Goal: Check status: Check status

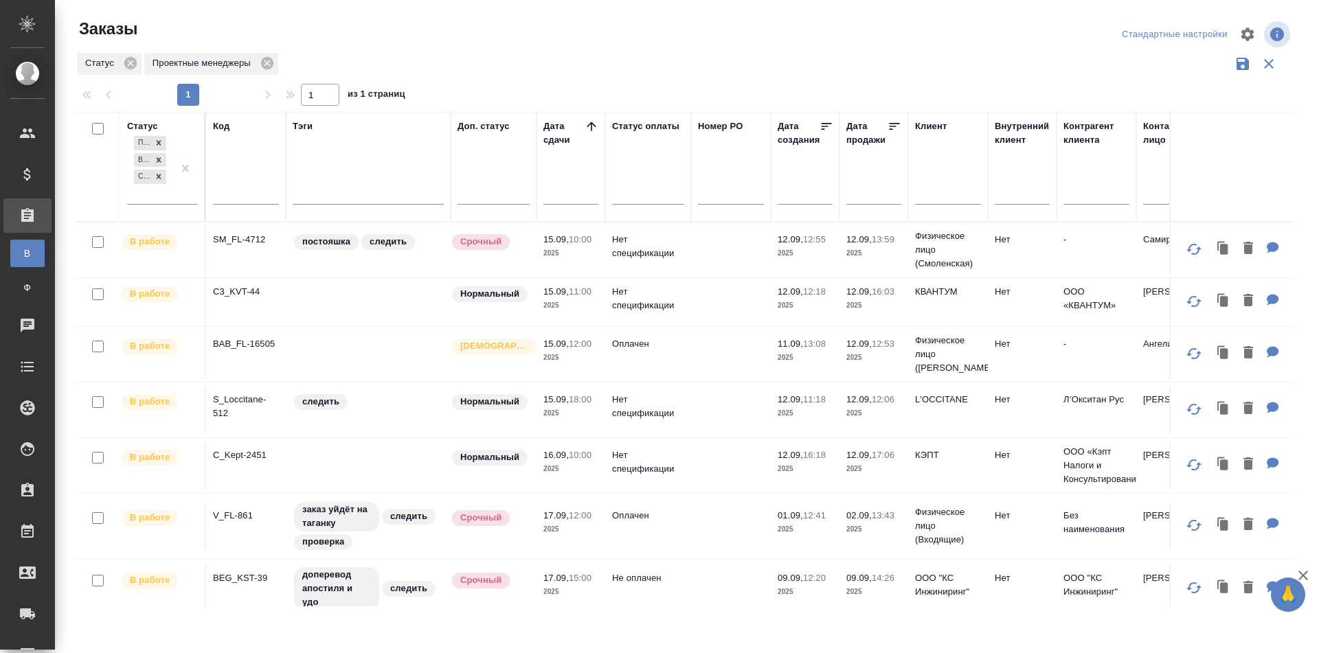
scroll to position [400, 0]
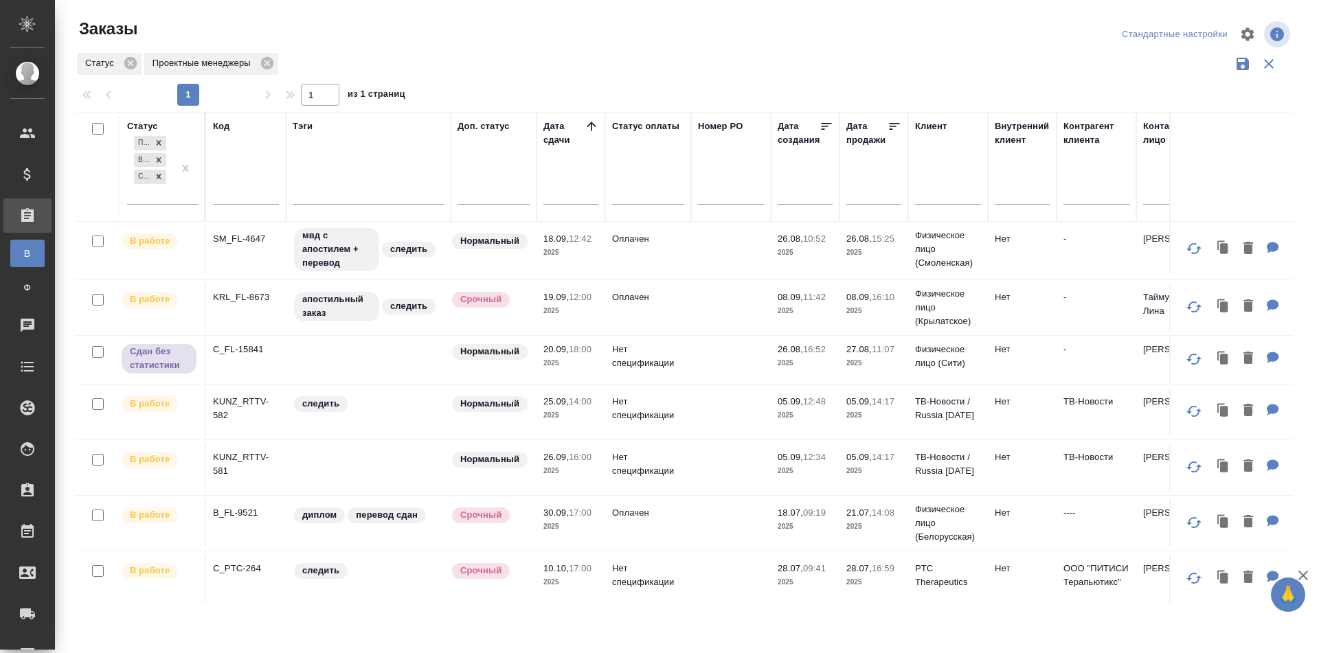
click at [224, 462] on p "KUNZ_RTTV-581" at bounding box center [246, 464] width 66 height 27
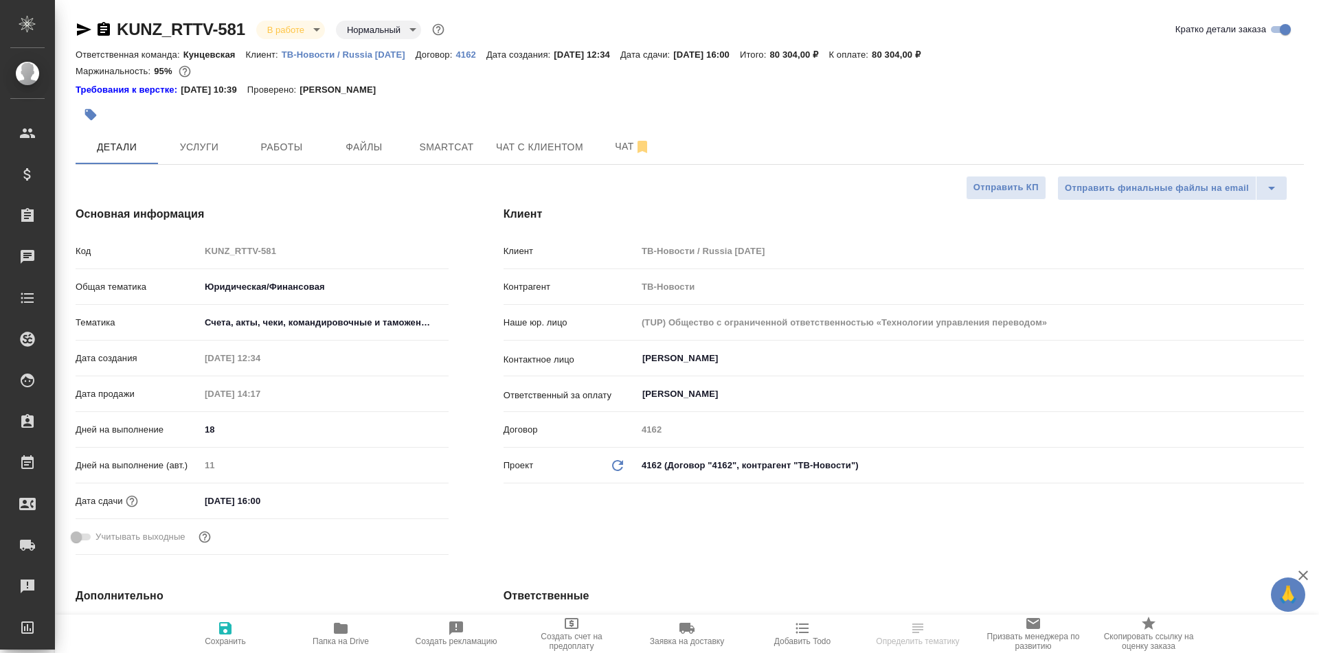
select select "RU"
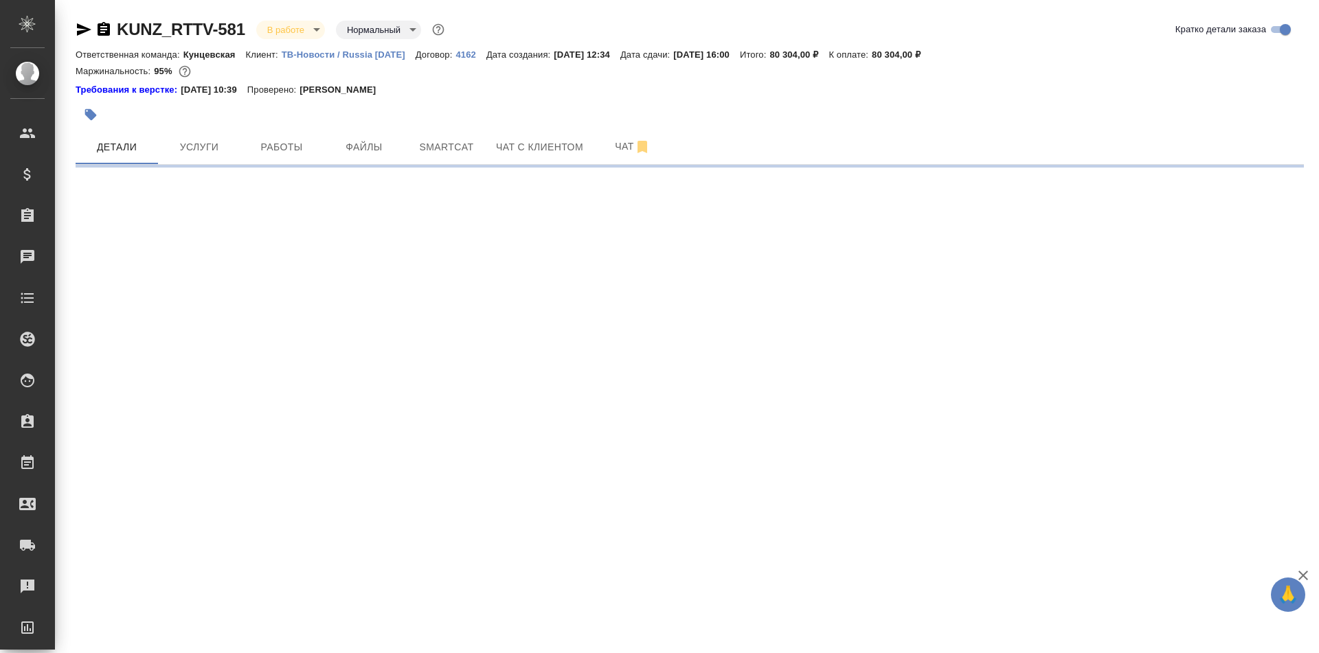
select select "RU"
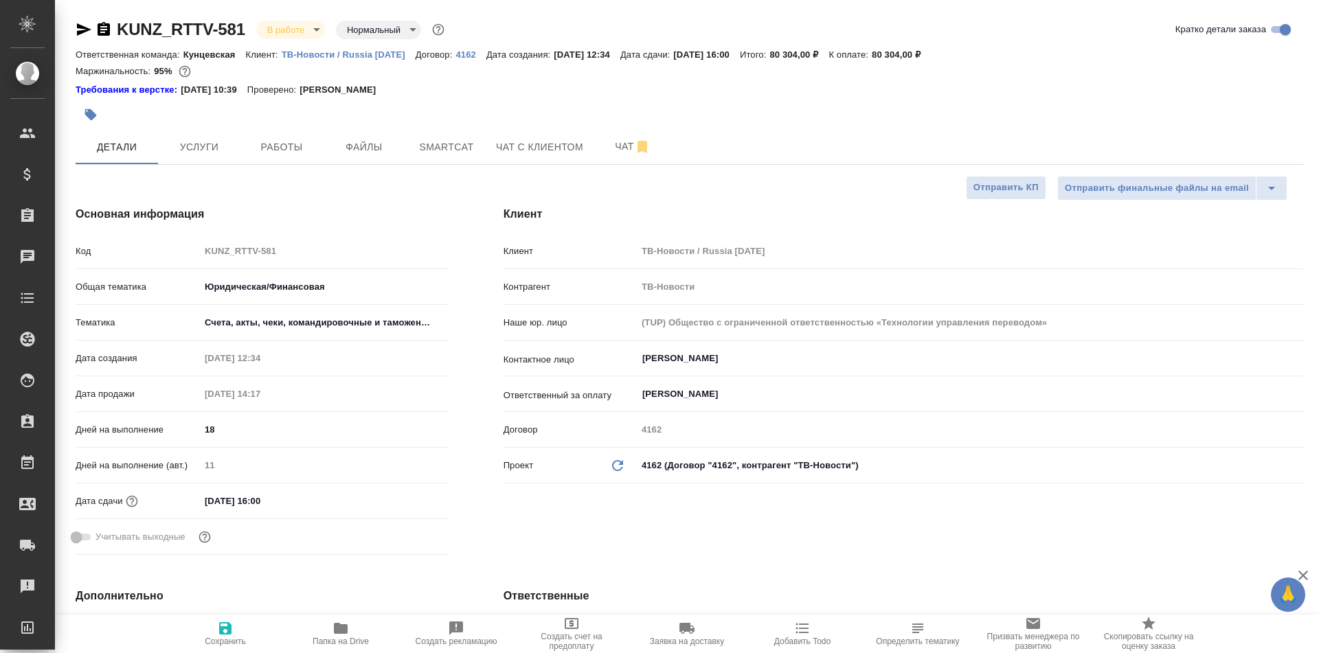
type textarea "x"
click at [262, 154] on span "Работы" at bounding box center [282, 147] width 66 height 17
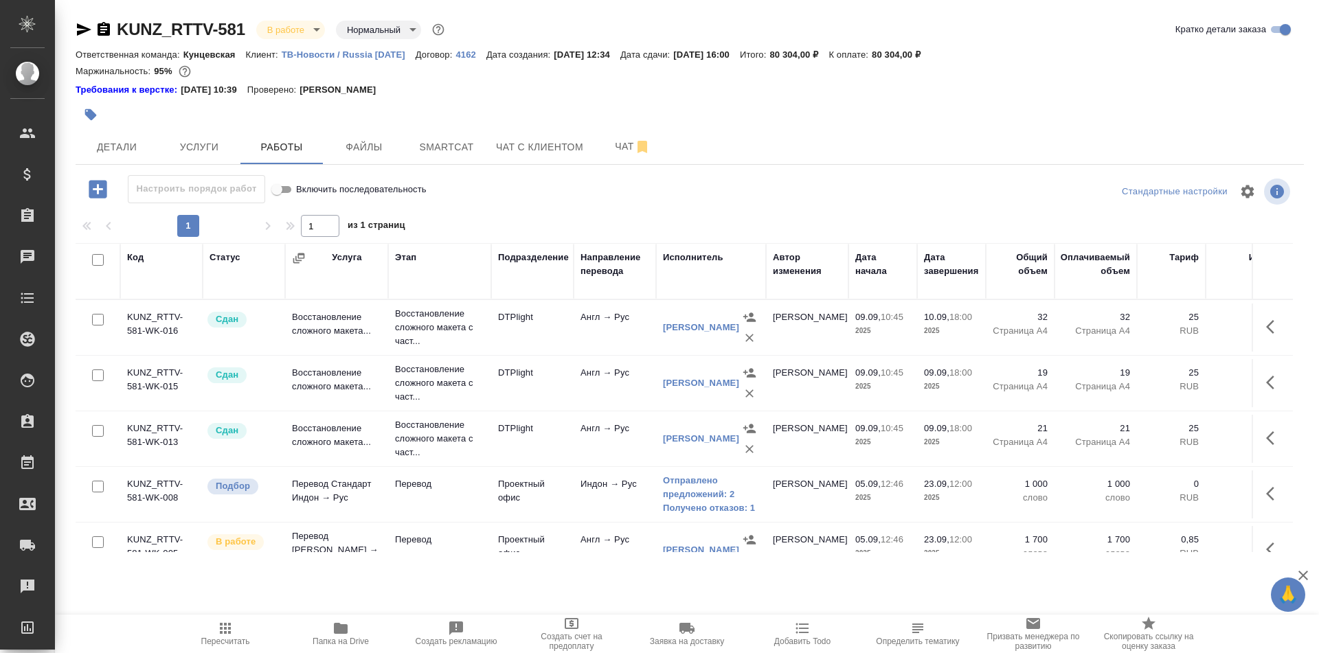
scroll to position [93, 0]
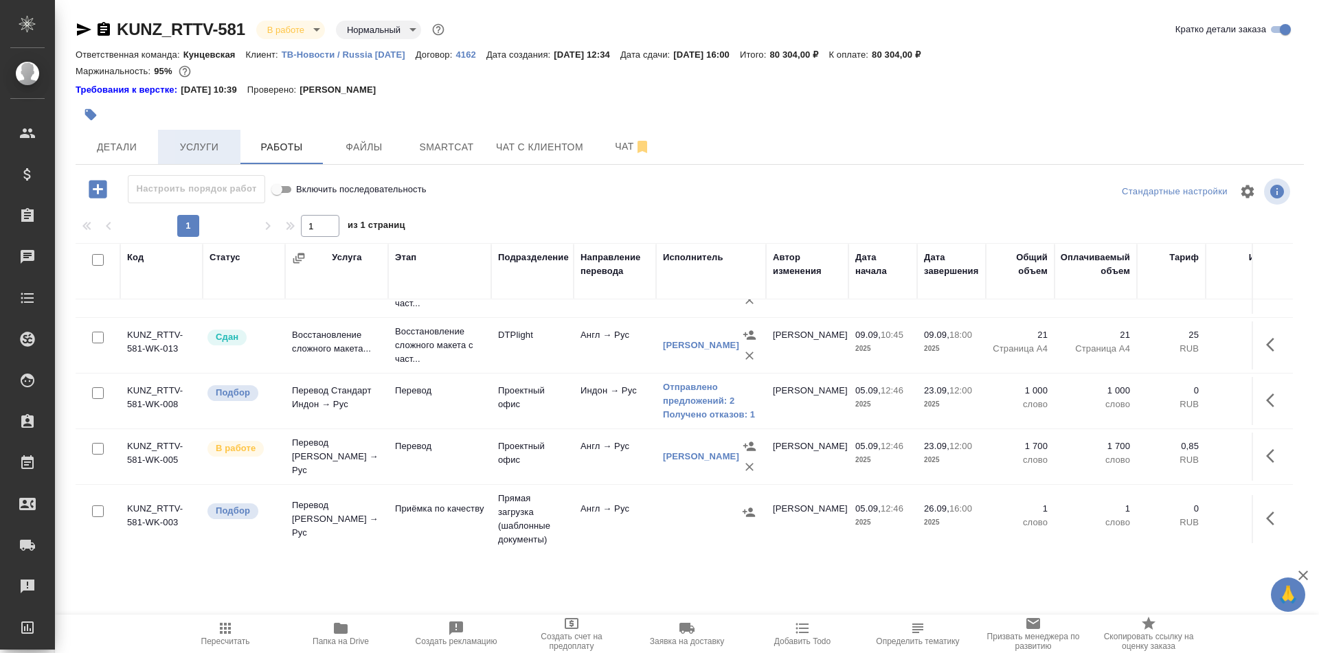
click at [191, 162] on button "Услуги" at bounding box center [199, 147] width 82 height 34
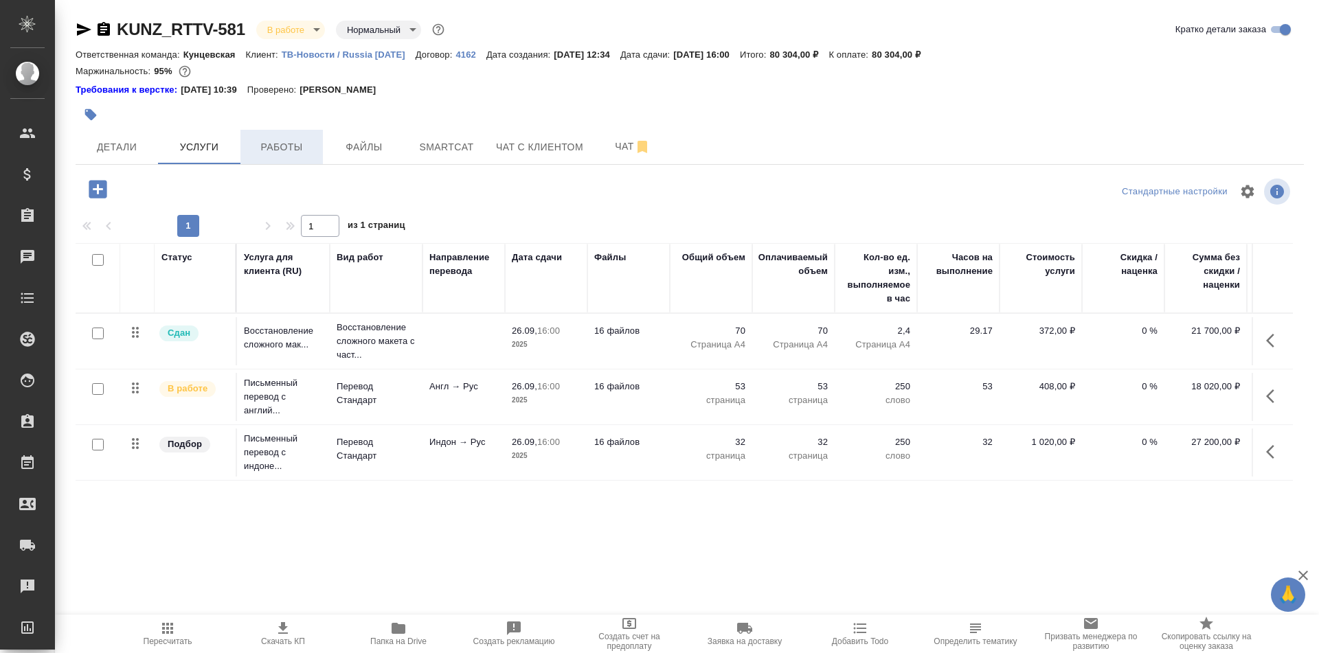
click at [259, 148] on span "Работы" at bounding box center [282, 147] width 66 height 17
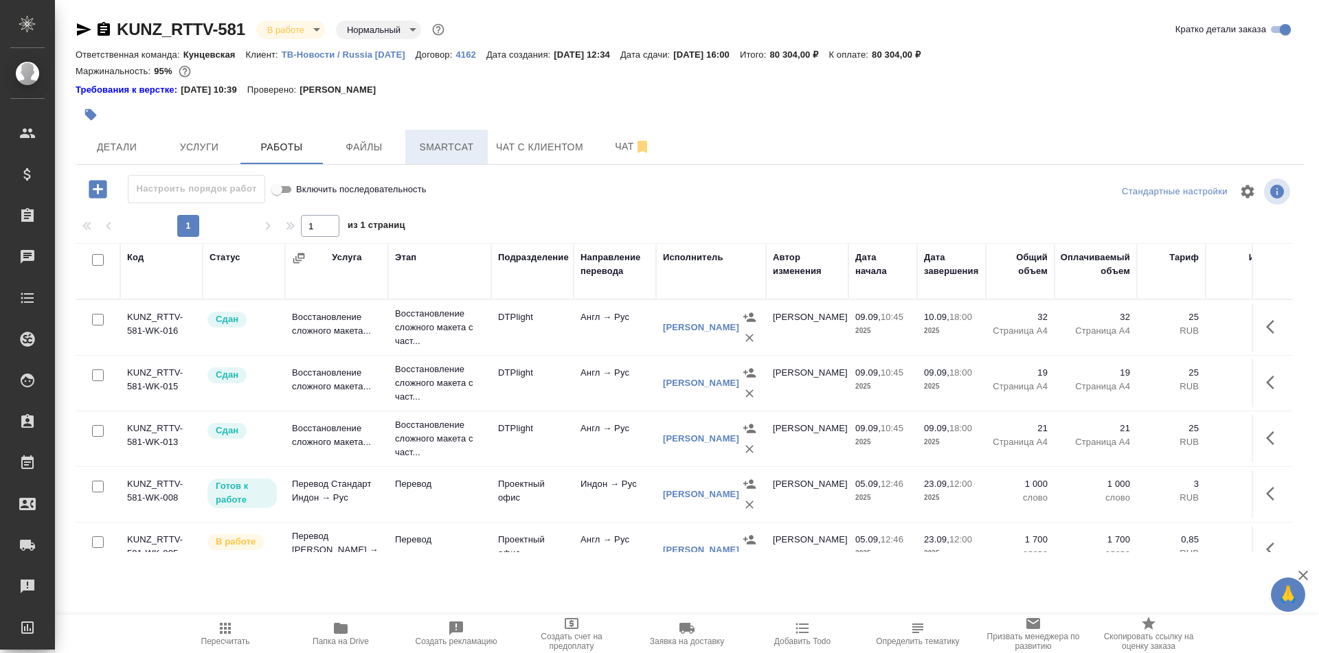
click at [440, 147] on span "Smartcat" at bounding box center [447, 147] width 66 height 17
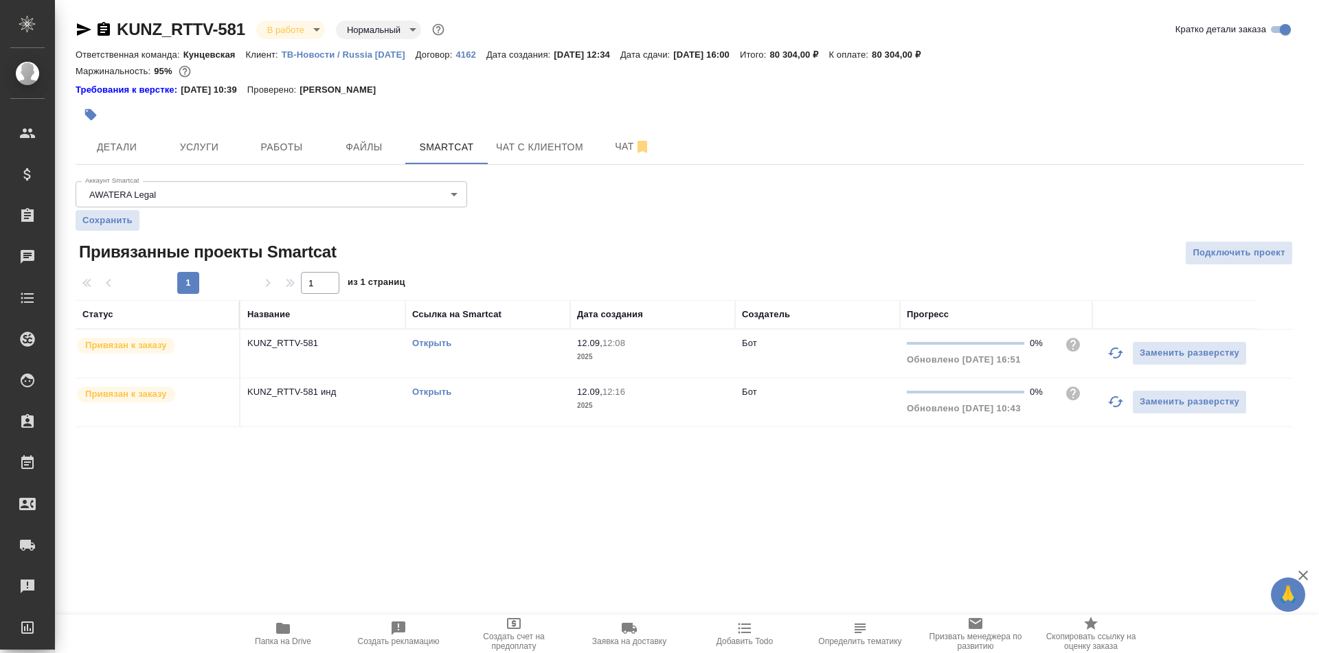
click at [440, 392] on link "Открыть" at bounding box center [431, 392] width 39 height 10
click at [307, 141] on span "Работы" at bounding box center [282, 147] width 66 height 17
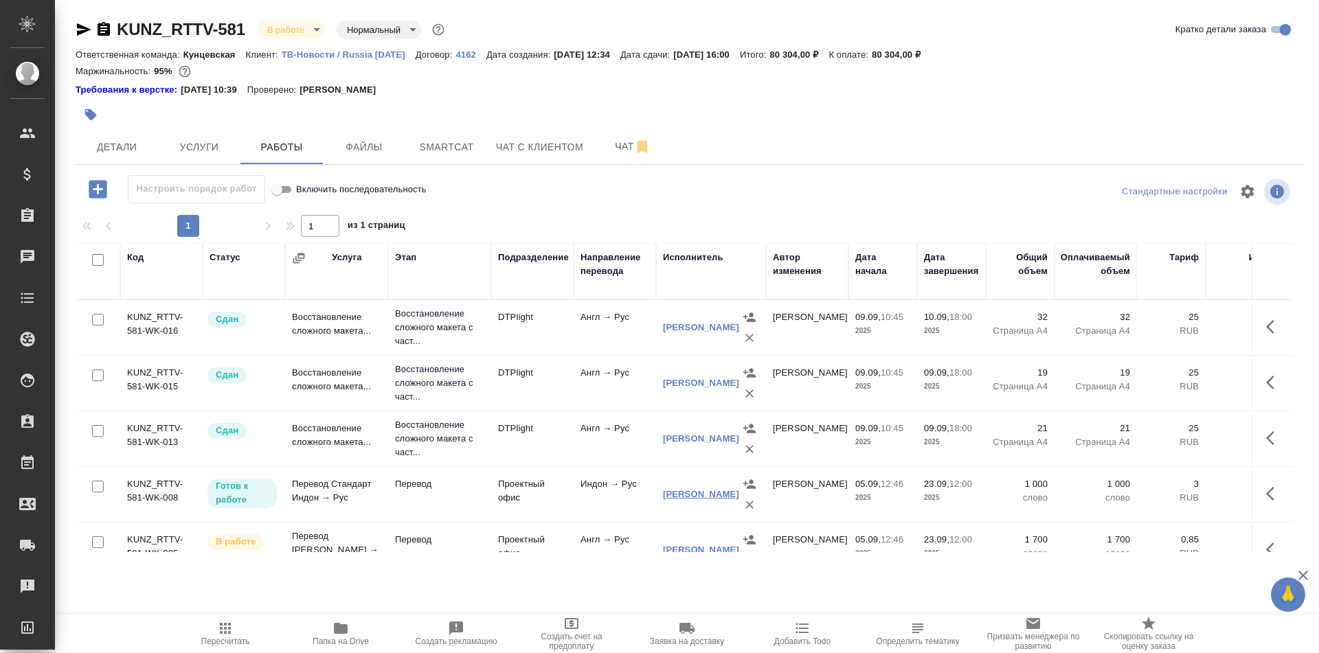
click at [705, 491] on link "[PERSON_NAME]" at bounding box center [701, 494] width 76 height 10
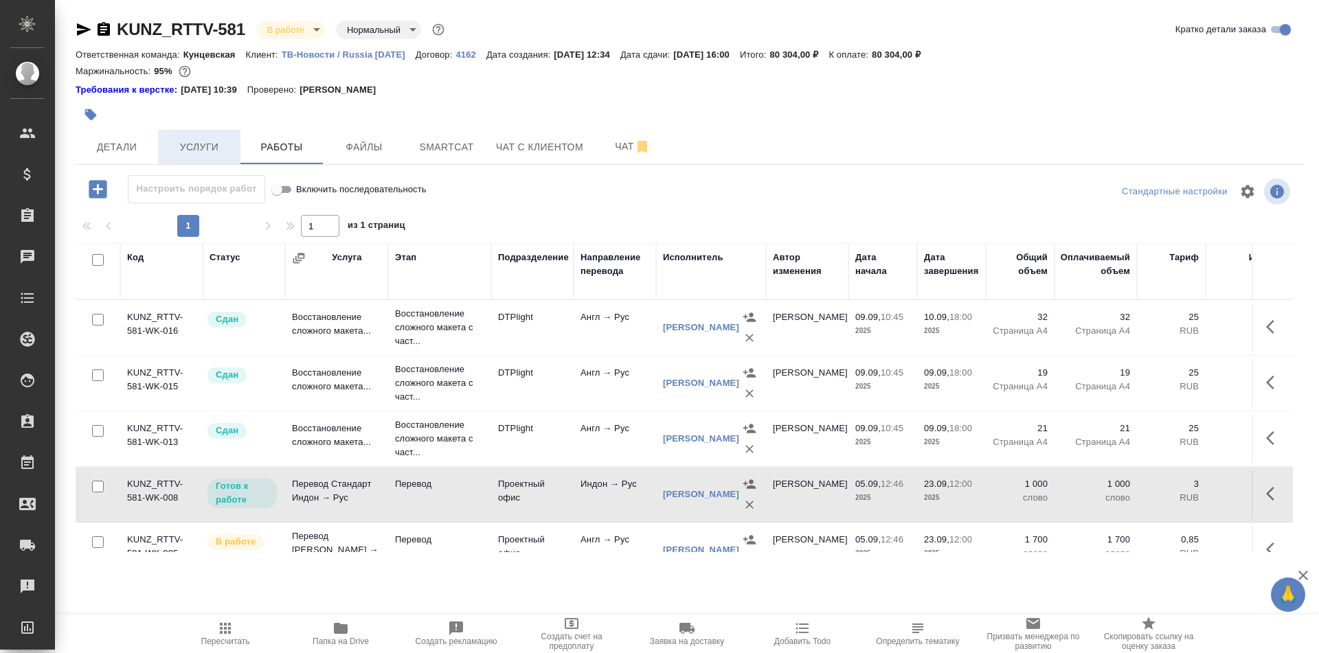
click at [208, 145] on span "Услуги" at bounding box center [199, 147] width 66 height 17
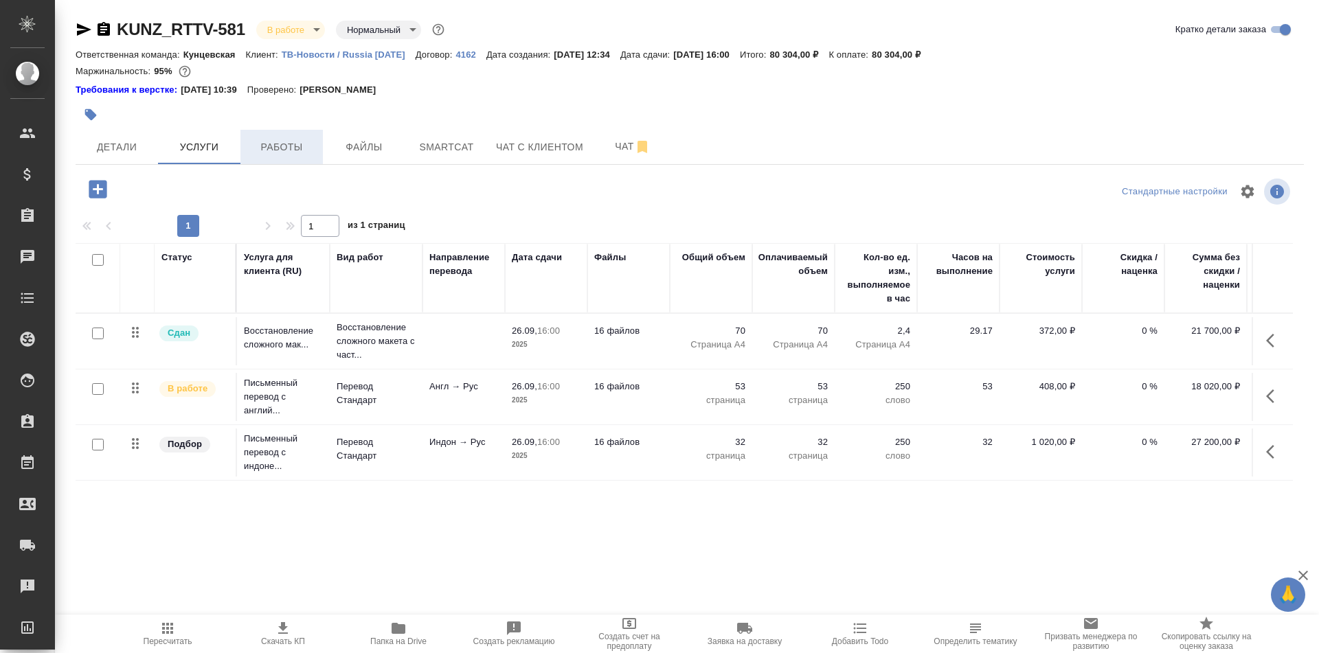
click at [291, 146] on span "Работы" at bounding box center [282, 147] width 66 height 17
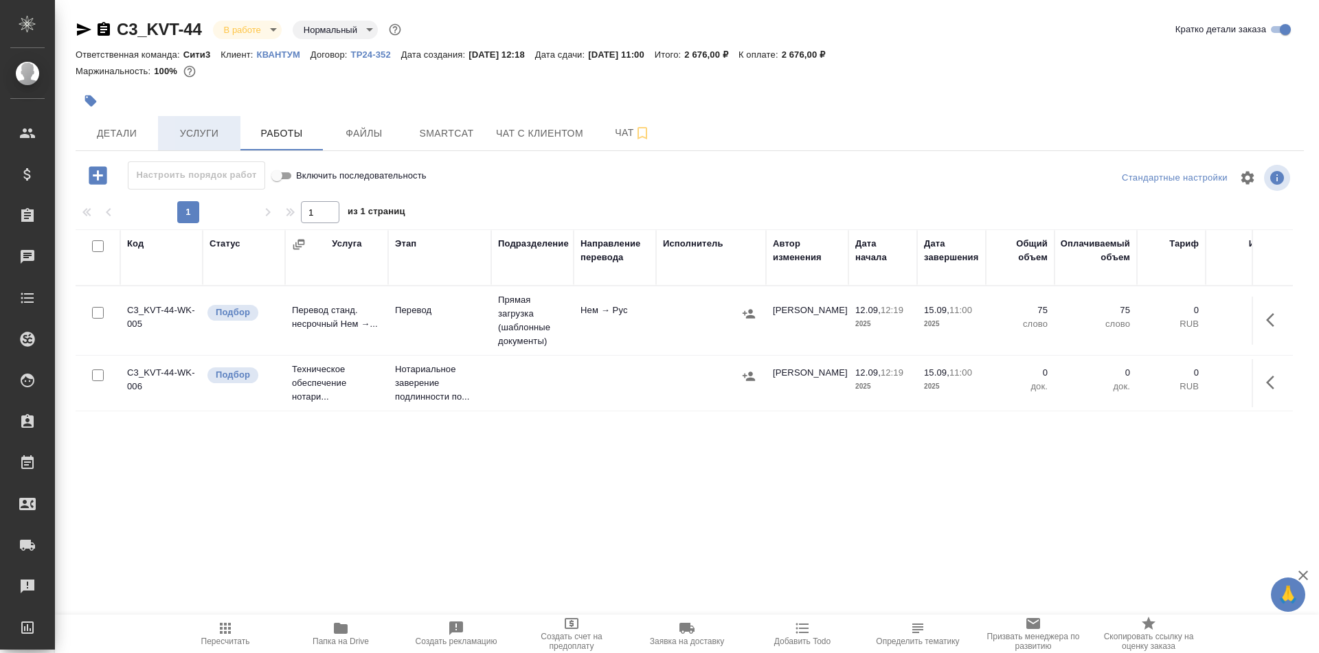
click at [209, 121] on button "Услуги" at bounding box center [199, 133] width 82 height 34
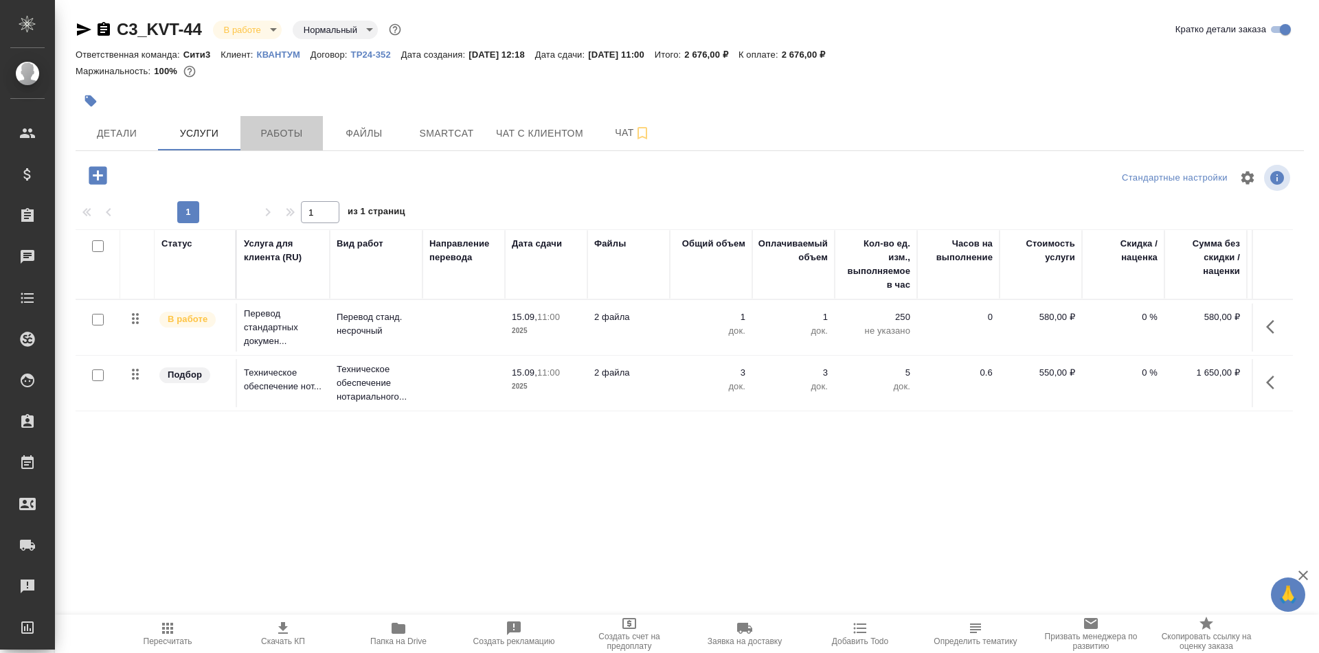
click at [289, 128] on span "Работы" at bounding box center [282, 133] width 66 height 17
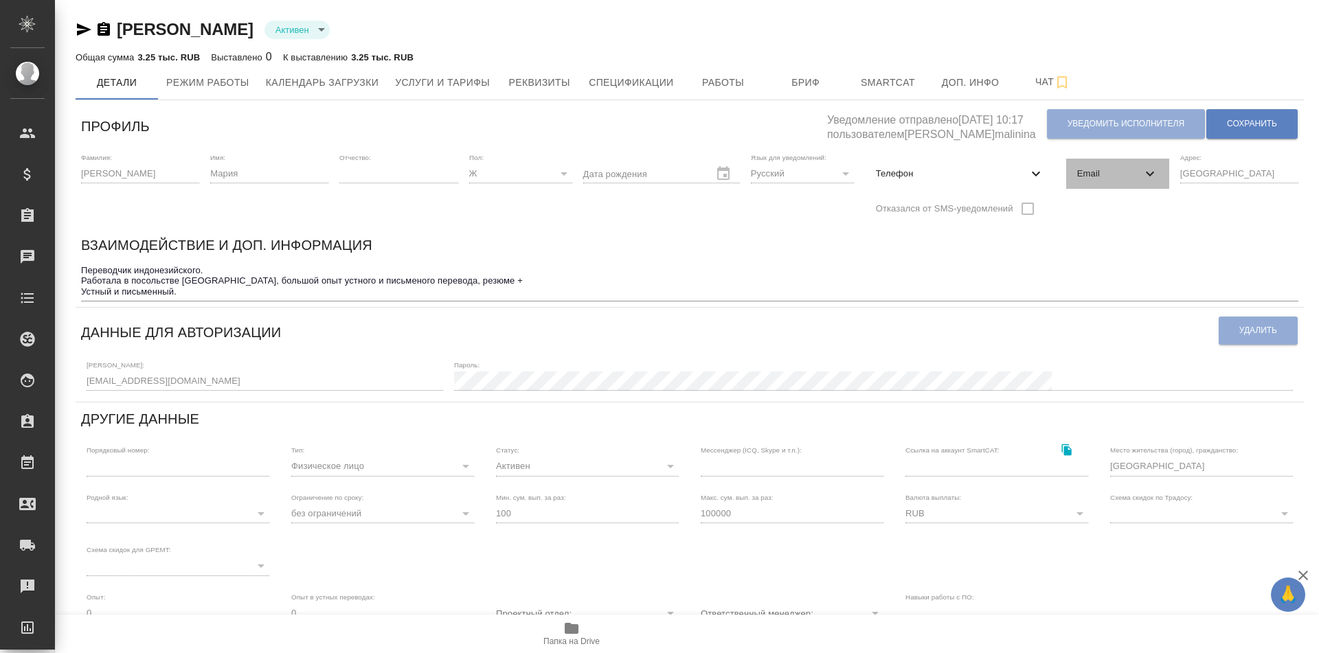
click at [1110, 172] on span "Email" at bounding box center [1109, 174] width 65 height 14
